Goal: Task Accomplishment & Management: Use online tool/utility

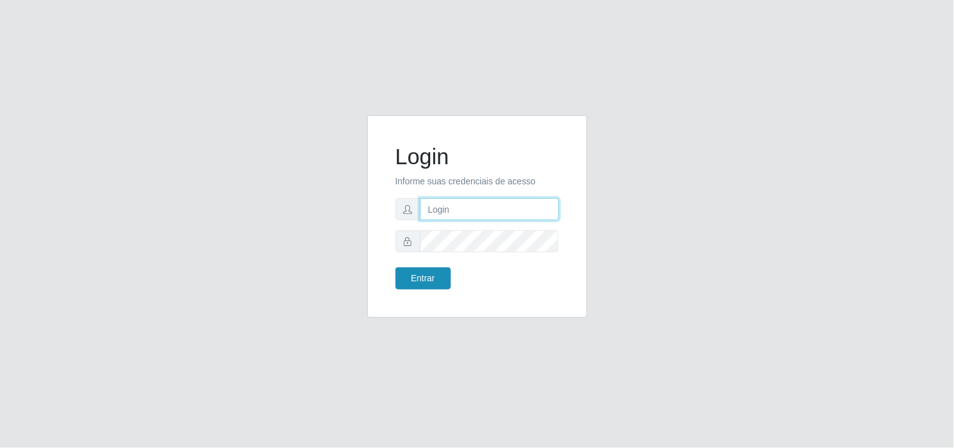
type input "[EMAIL_ADDRESS][DOMAIN_NAME]"
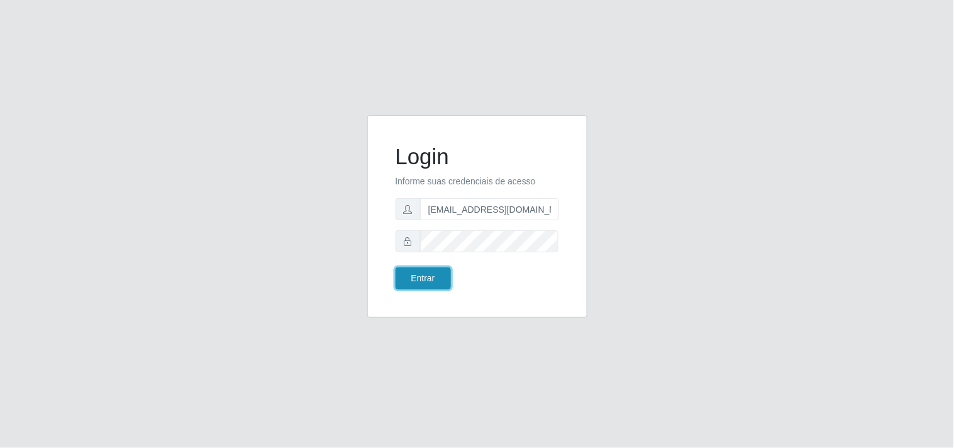
click at [414, 273] on button "Entrar" at bounding box center [423, 278] width 55 height 22
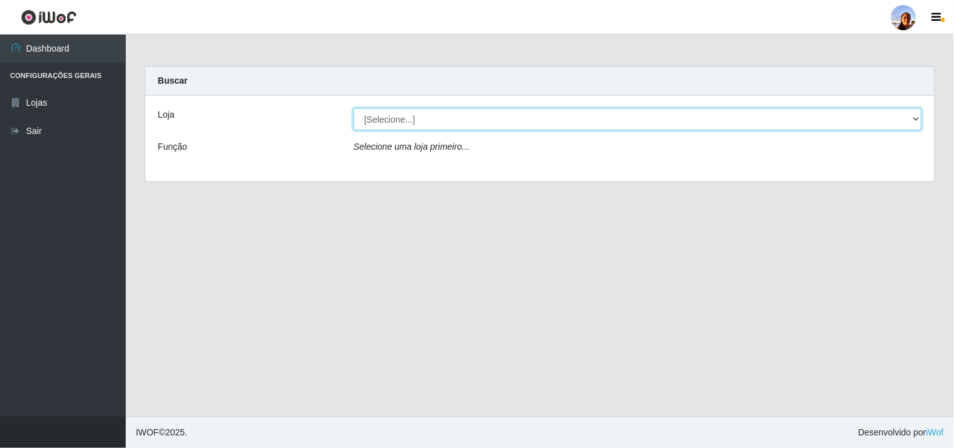
click at [920, 123] on select "[Selecione...] Supermercado [GEOGRAPHIC_DATA]" at bounding box center [638, 119] width 569 height 22
select select "166"
click at [354, 108] on select "[Selecione...] Supermercado [GEOGRAPHIC_DATA]" at bounding box center [638, 119] width 569 height 22
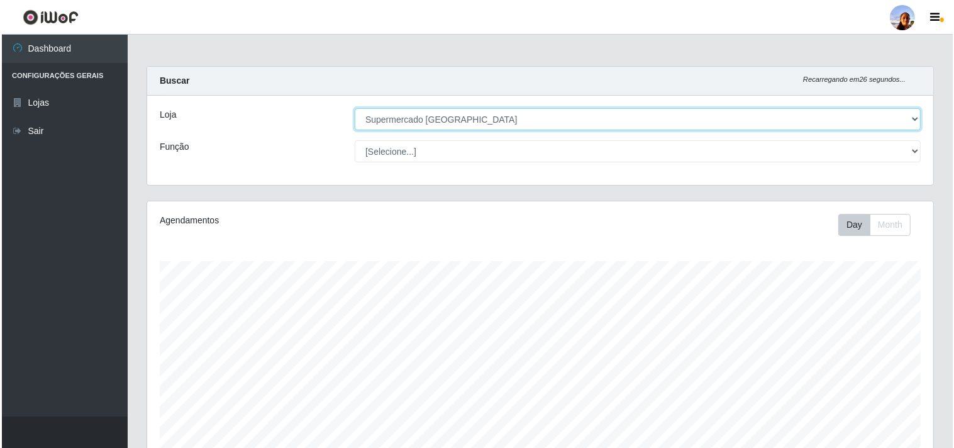
scroll to position [219, 0]
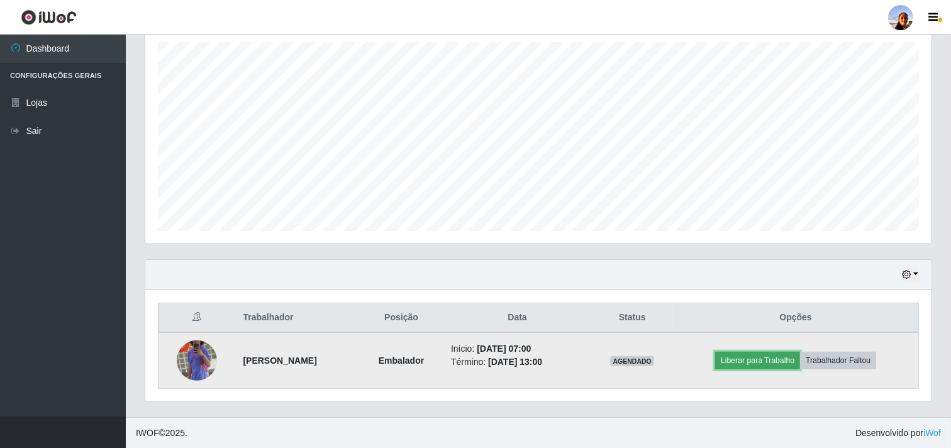
click at [738, 362] on button "Liberar para Trabalho" at bounding box center [757, 361] width 85 height 18
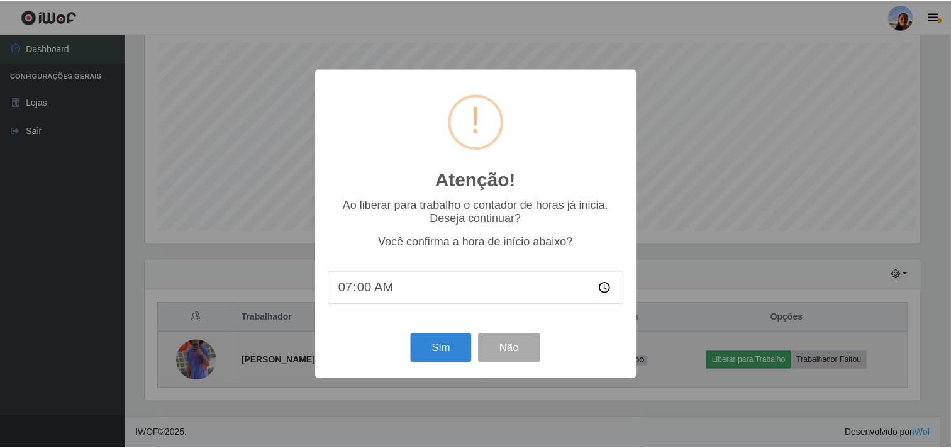
scroll to position [260, 778]
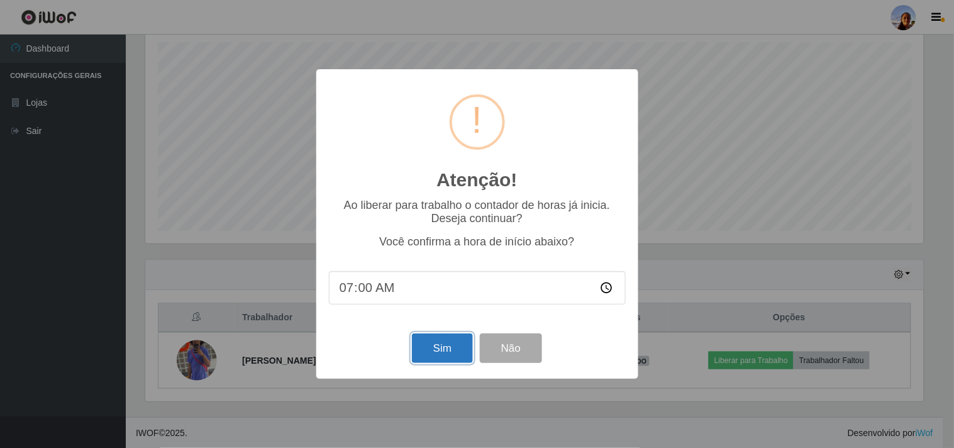
click at [429, 347] on button "Sim" at bounding box center [442, 348] width 61 height 30
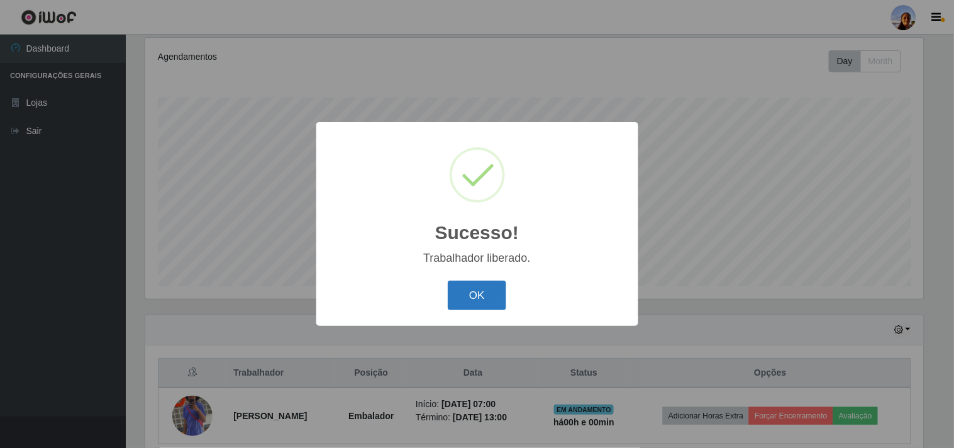
click at [461, 293] on button "OK" at bounding box center [477, 296] width 59 height 30
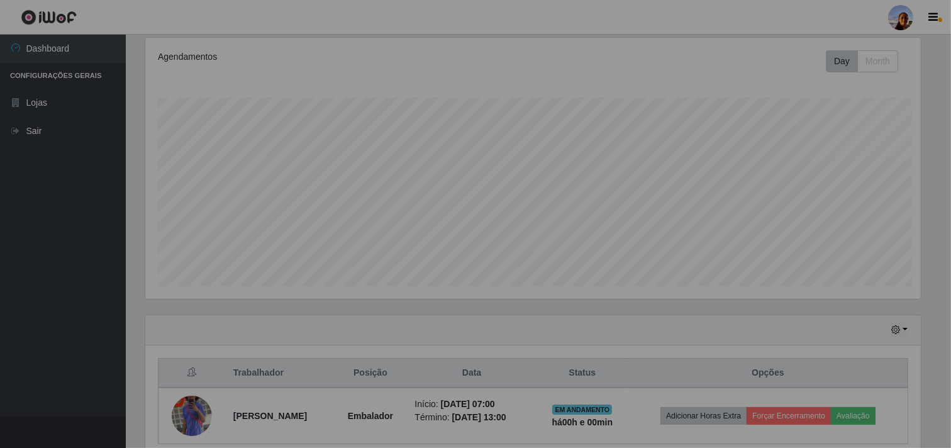
scroll to position [260, 786]
